Goal: Task Accomplishment & Management: Manage account settings

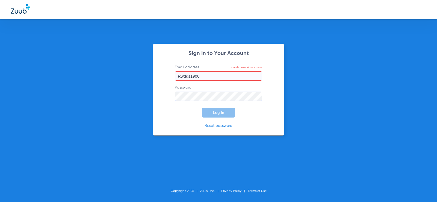
drag, startPoint x: 208, startPoint y: 84, endPoint x: 207, endPoint y: 79, distance: 4.9
click at [208, 82] on form "Email address Invalid email address Rwdds1900 Password Log In" at bounding box center [219, 90] width 104 height 53
drag, startPoint x: 207, startPoint y: 79, endPoint x: 17, endPoint y: 90, distance: 190.9
click at [30, 98] on div "Sign In to Your Account Email address Invalid email address Rwdds1900 Password …" at bounding box center [218, 101] width 437 height 202
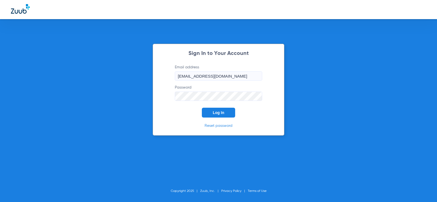
type input "[EMAIL_ADDRESS][DOMAIN_NAME]"
click at [202, 108] on button "Log In" at bounding box center [218, 113] width 33 height 10
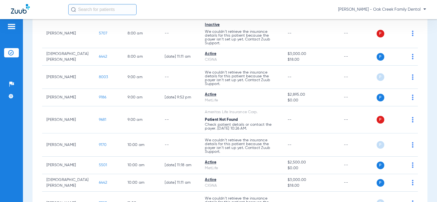
scroll to position [27, 0]
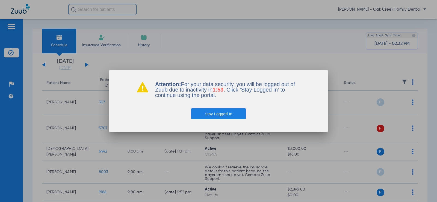
click at [0, 27] on html "Ross Williams - Oak Creek Family Dental Patients Insurance Verification Setup H…" at bounding box center [218, 101] width 437 height 202
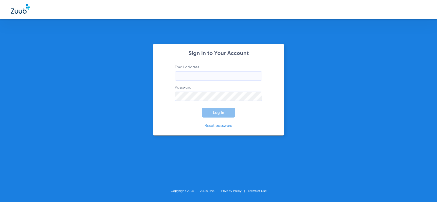
type input "Rwdds1900"
